Goal: Information Seeking & Learning: Learn about a topic

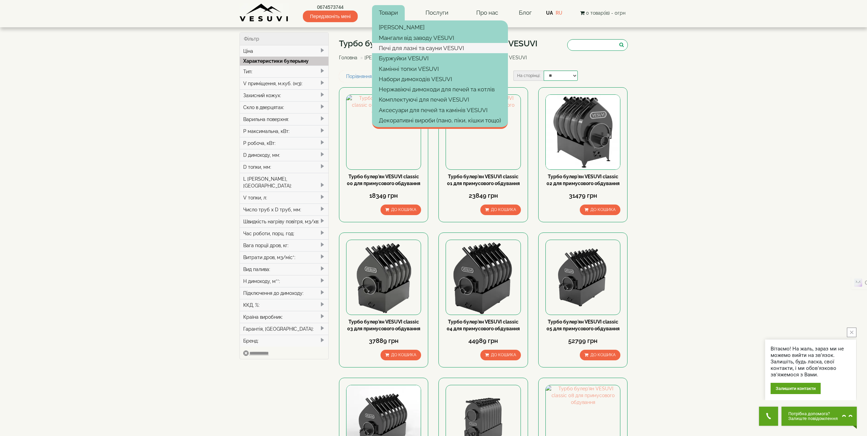
click at [395, 47] on link "Печі для лазні та сауни VESUVI" at bounding box center [440, 48] width 136 height 10
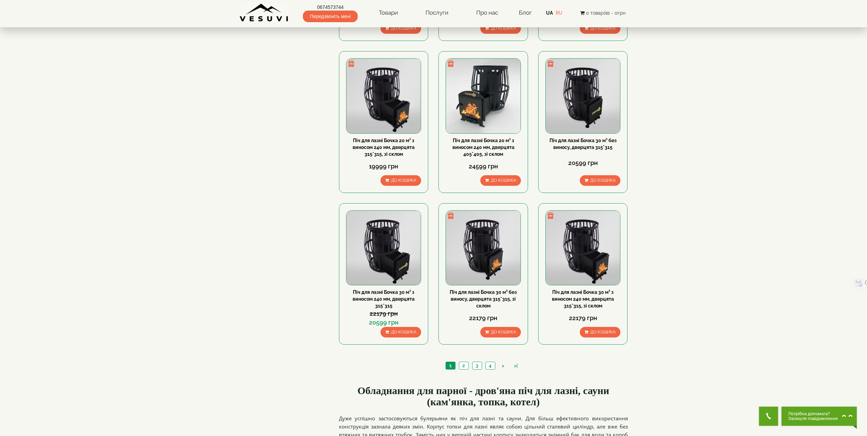
scroll to position [715, 0]
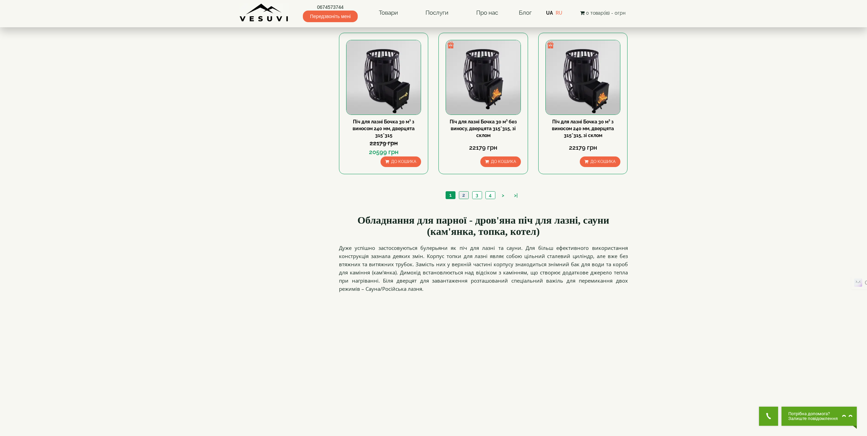
click at [465, 195] on link "2" at bounding box center [464, 194] width 10 height 7
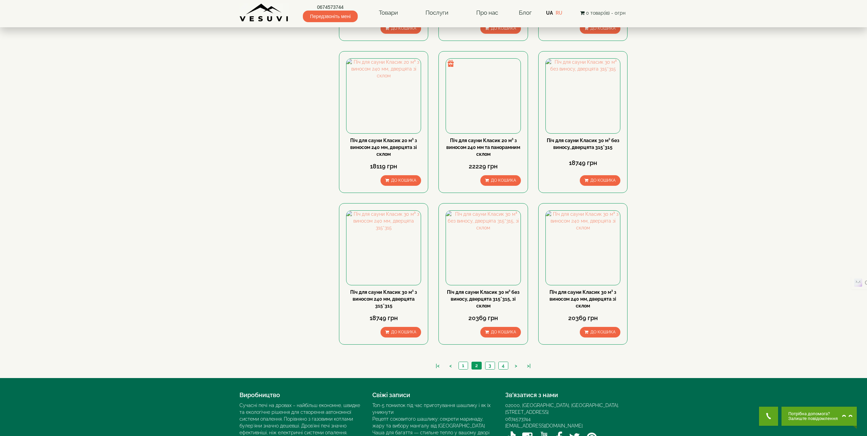
scroll to position [604, 0]
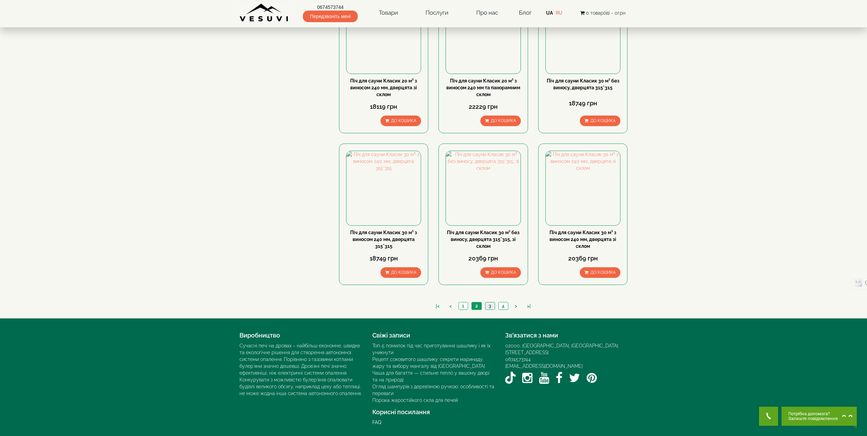
click at [488, 306] on link "3" at bounding box center [490, 305] width 10 height 7
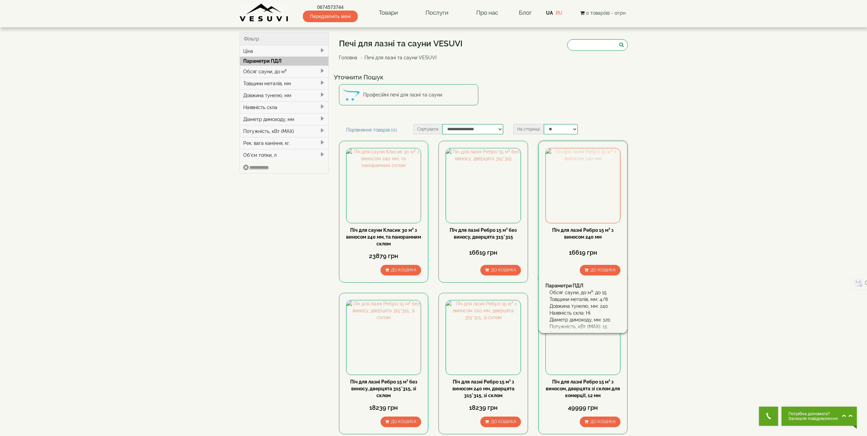
click at [583, 189] on img at bounding box center [583, 185] width 74 height 74
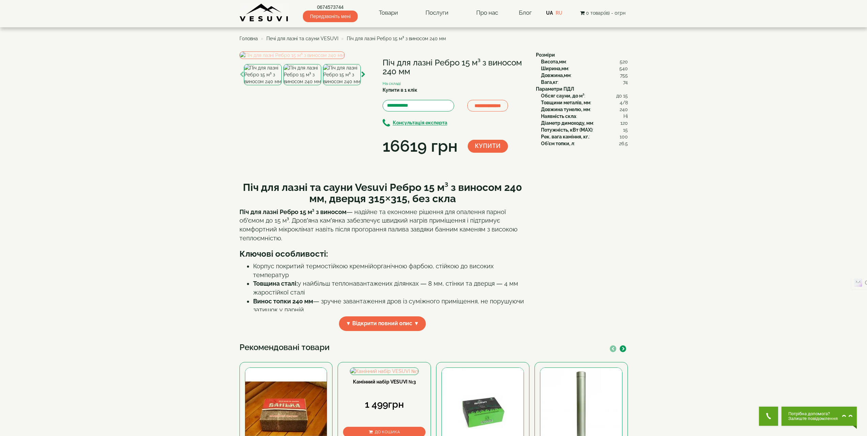
click at [319, 59] on img at bounding box center [291, 54] width 105 height 7
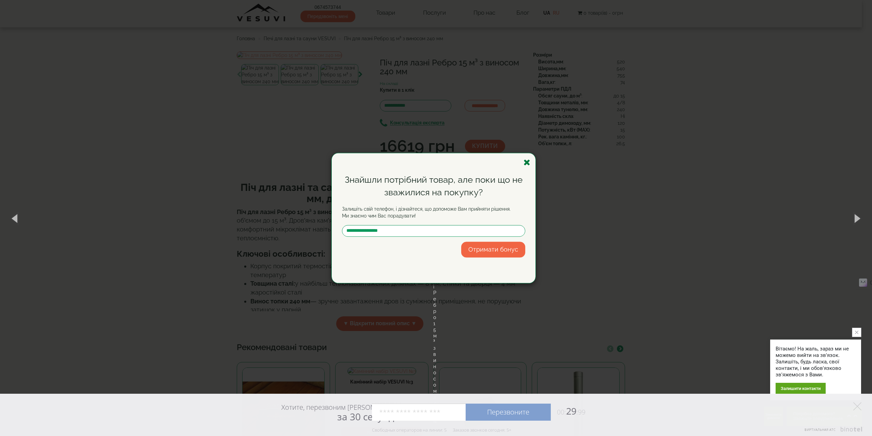
click at [529, 163] on icon "button" at bounding box center [526, 162] width 7 height 9
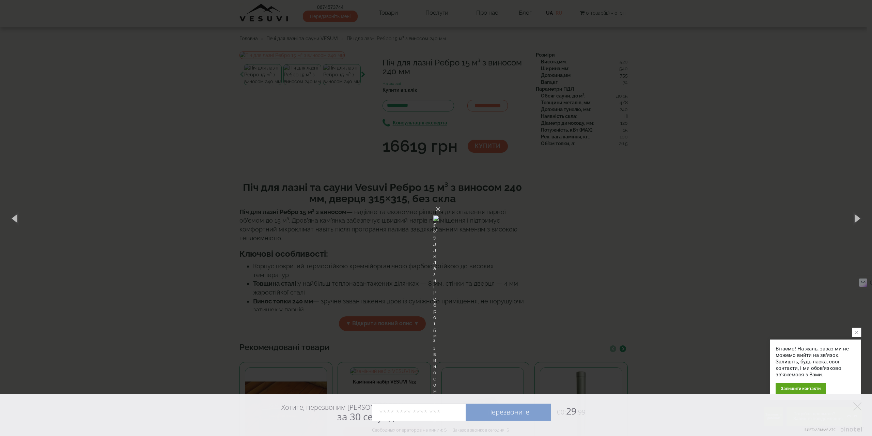
click at [335, 199] on div "× Піч для лазні Ребро 15 м³ з виносом 240 мм 1 of 5 Loading..." at bounding box center [436, 218] width 872 height 436
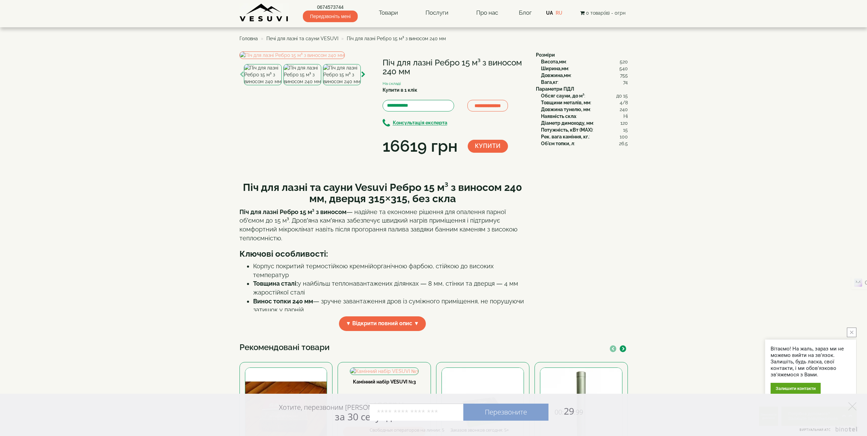
click at [335, 85] on img at bounding box center [342, 74] width 38 height 21
click at [292, 59] on img at bounding box center [291, 54] width 105 height 7
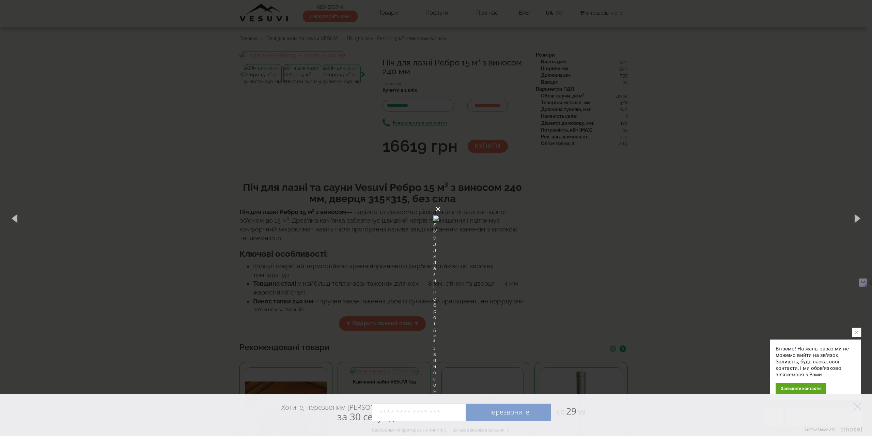
click at [441, 202] on button "×" at bounding box center [437, 209] width 5 height 15
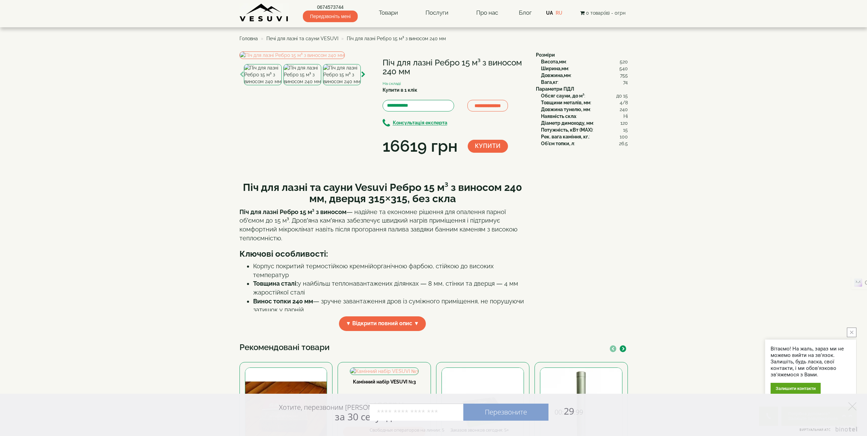
click at [325, 37] on span "Печі для лазні та сауни VESUVI" at bounding box center [302, 38] width 72 height 5
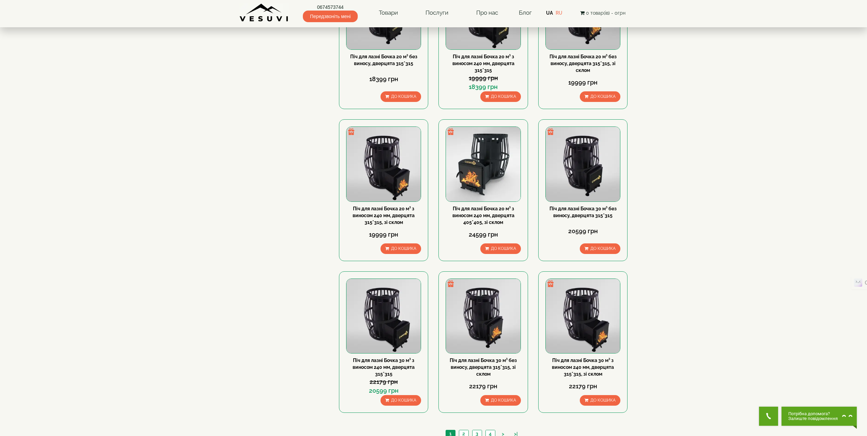
scroll to position [579, 0]
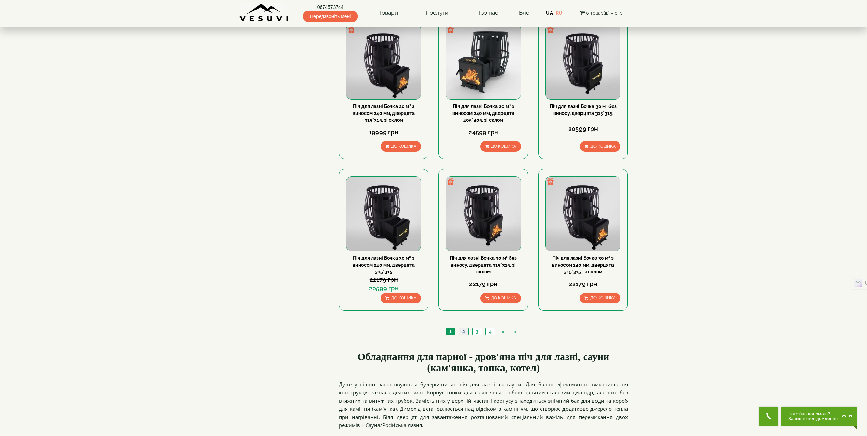
click at [462, 334] on link "2" at bounding box center [464, 331] width 10 height 7
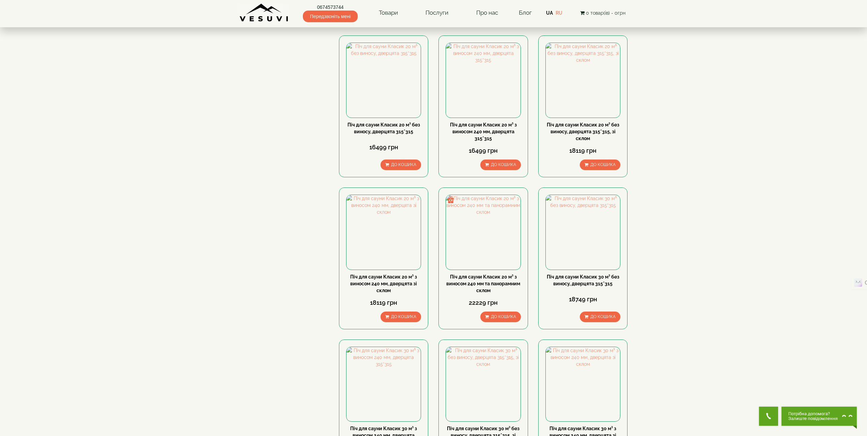
scroll to position [545, 0]
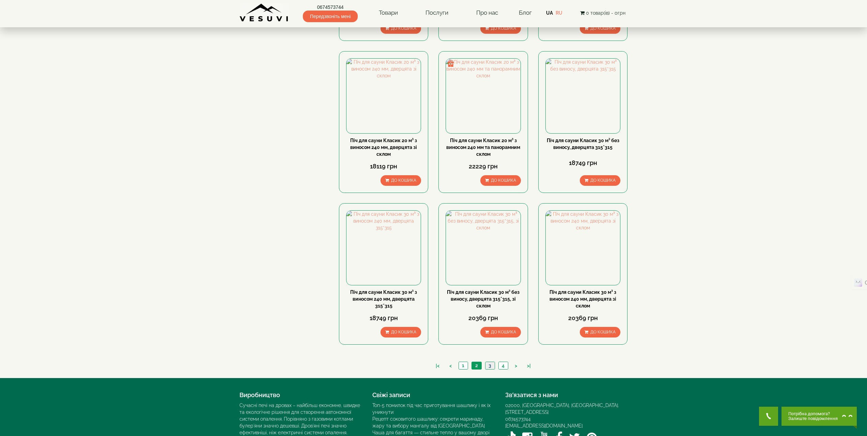
click at [490, 367] on link "3" at bounding box center [490, 365] width 10 height 7
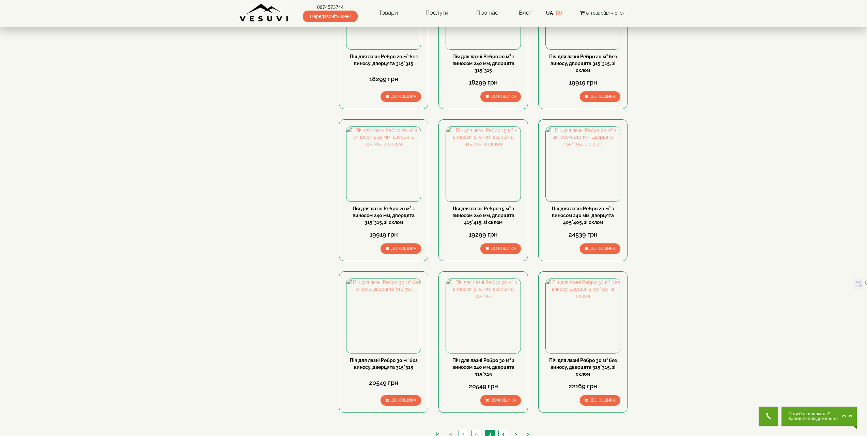
scroll to position [545, 0]
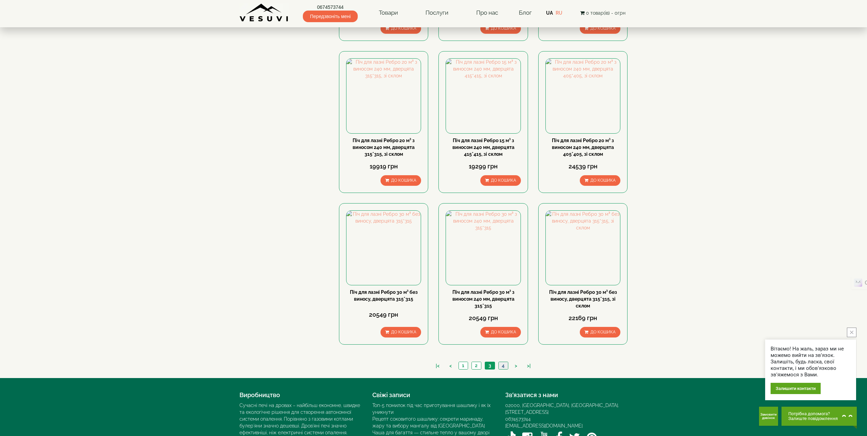
click at [504, 366] on link "4" at bounding box center [503, 365] width 10 height 7
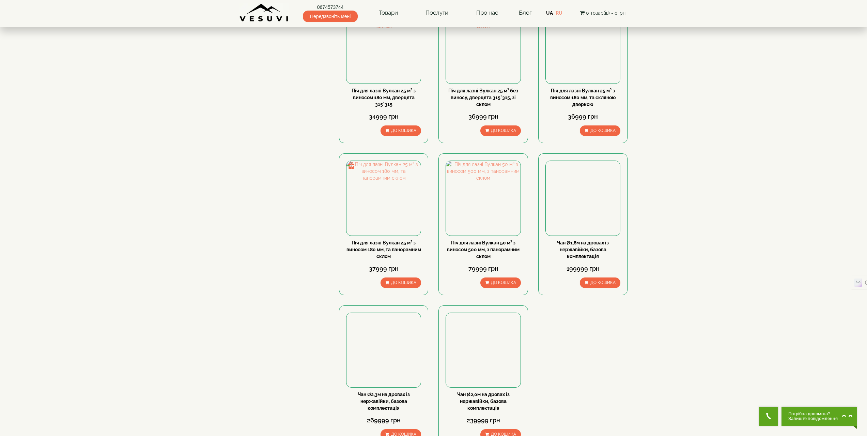
scroll to position [545, 0]
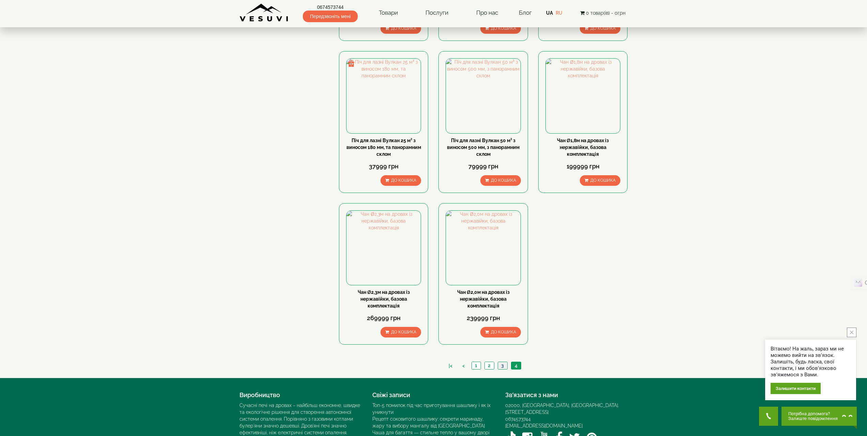
click at [501, 366] on link "3" at bounding box center [503, 365] width 10 height 7
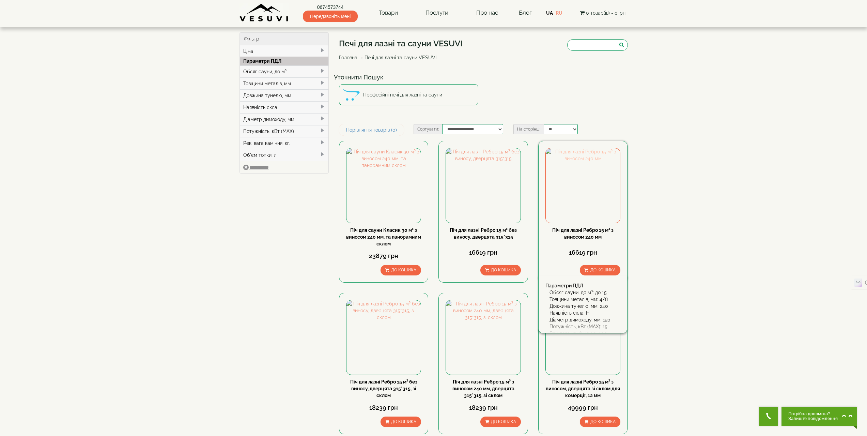
click at [579, 195] on img at bounding box center [583, 185] width 74 height 74
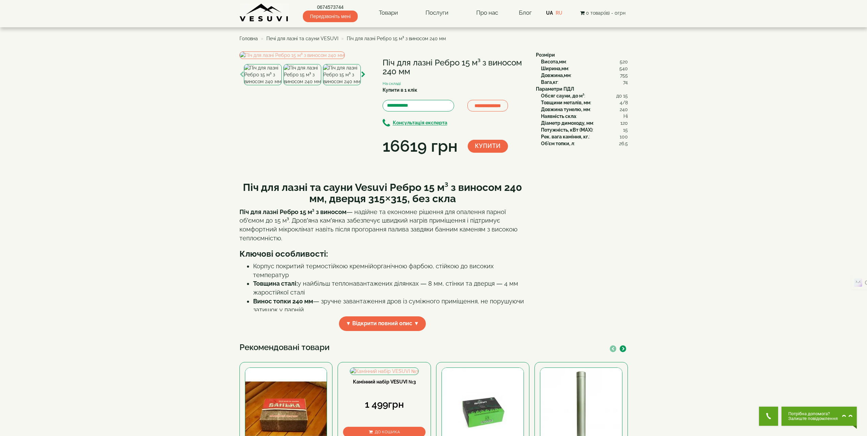
click at [342, 85] on img at bounding box center [342, 74] width 38 height 21
click at [311, 59] on img at bounding box center [291, 54] width 105 height 7
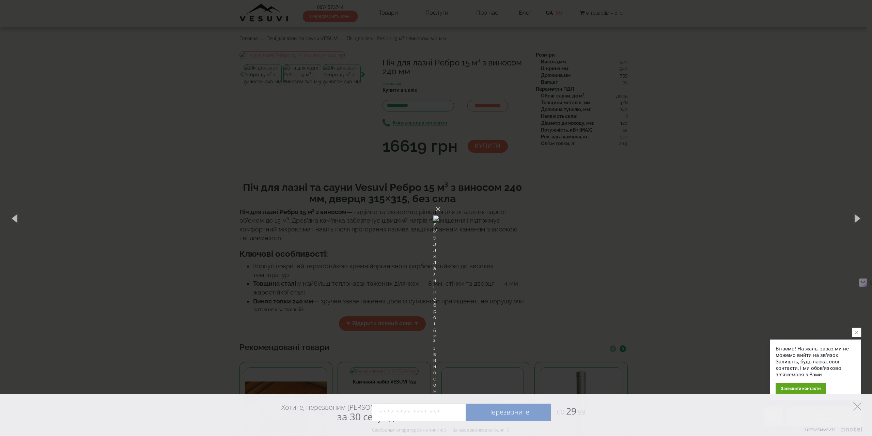
click at [856, 406] on icon at bounding box center [857, 406] width 8 height 8
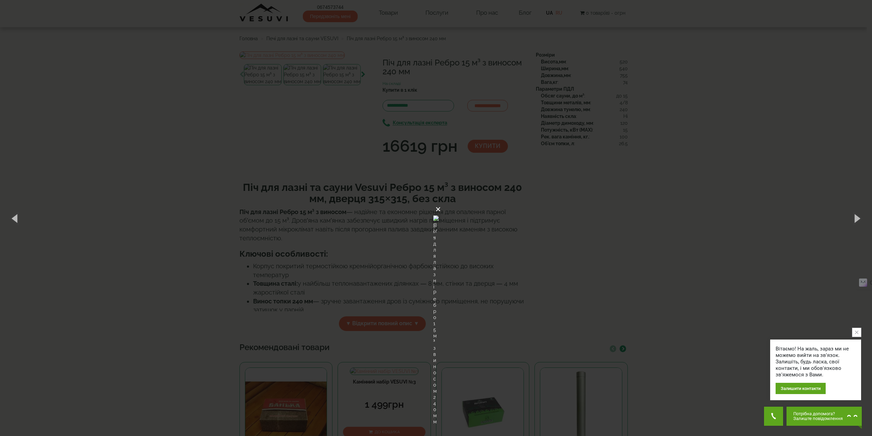
click at [441, 202] on button "×" at bounding box center [437, 209] width 5 height 15
